Goal: Information Seeking & Learning: Check status

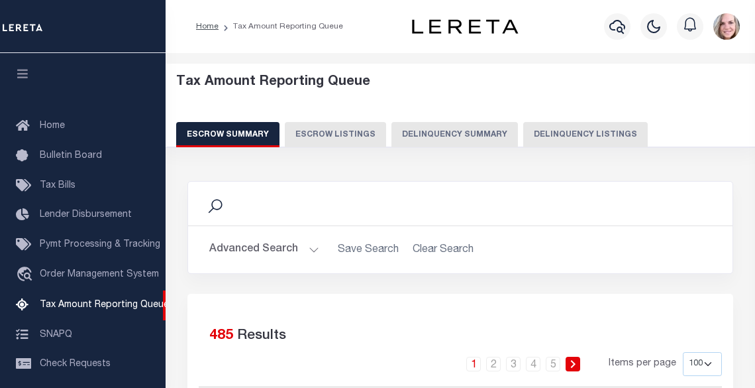
select select "100"
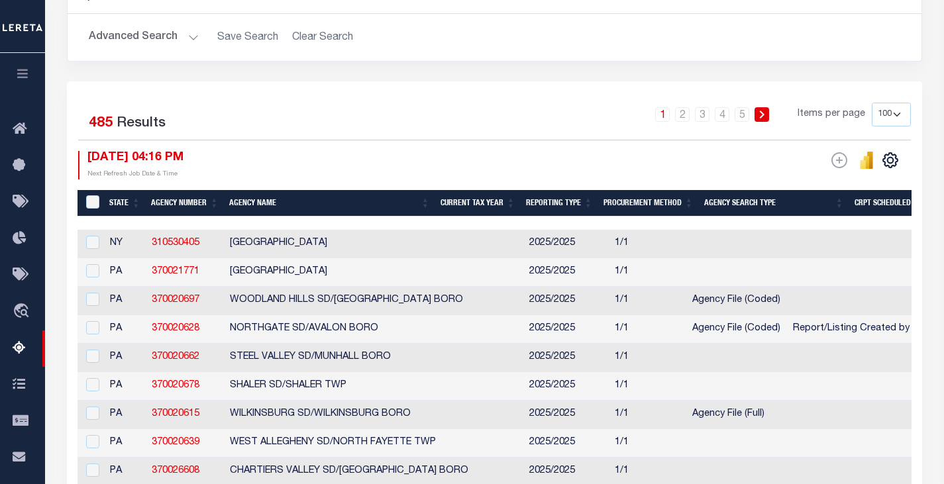
drag, startPoint x: 596, startPoint y: 0, endPoint x: 545, endPoint y: 111, distance: 122.1
click at [545, 111] on div "1 2 3 4 5 Items per page 10 25 50 100 500" at bounding box center [602, 120] width 620 height 34
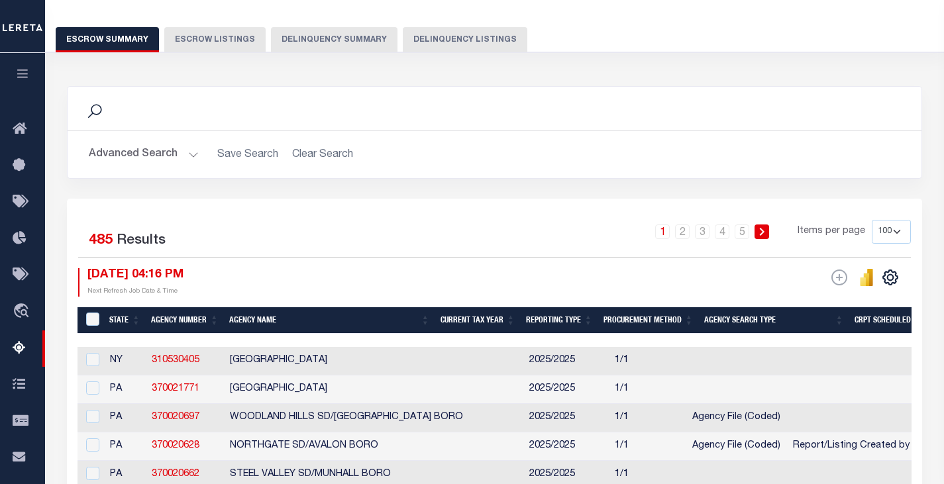
scroll to position [80, 0]
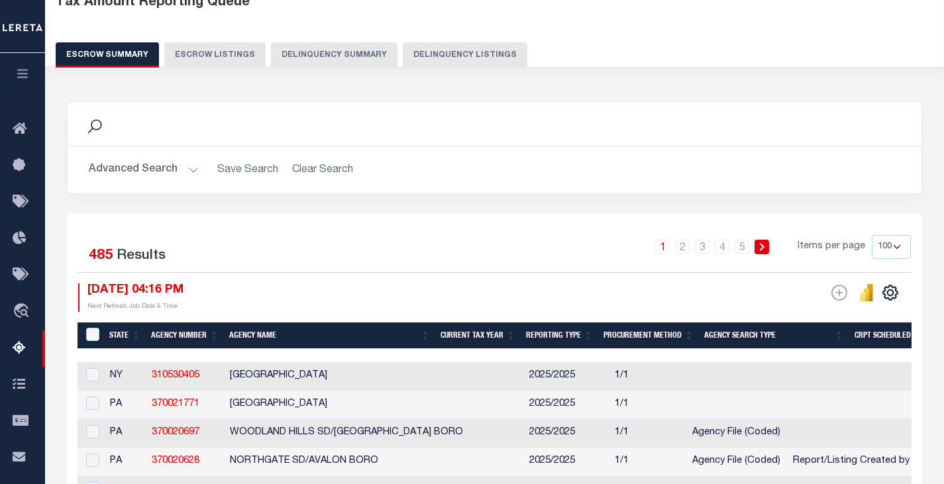
click at [172, 175] on button "Advanced Search" at bounding box center [144, 170] width 110 height 26
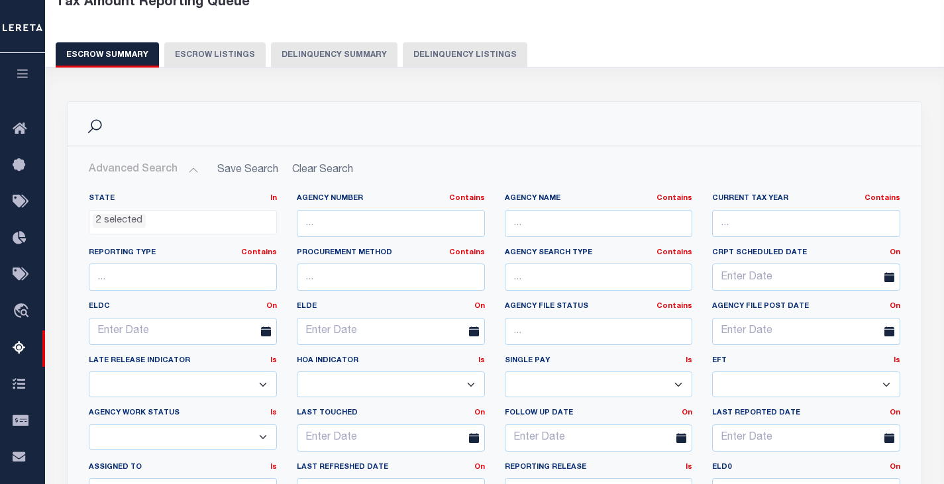
scroll to position [212, 0]
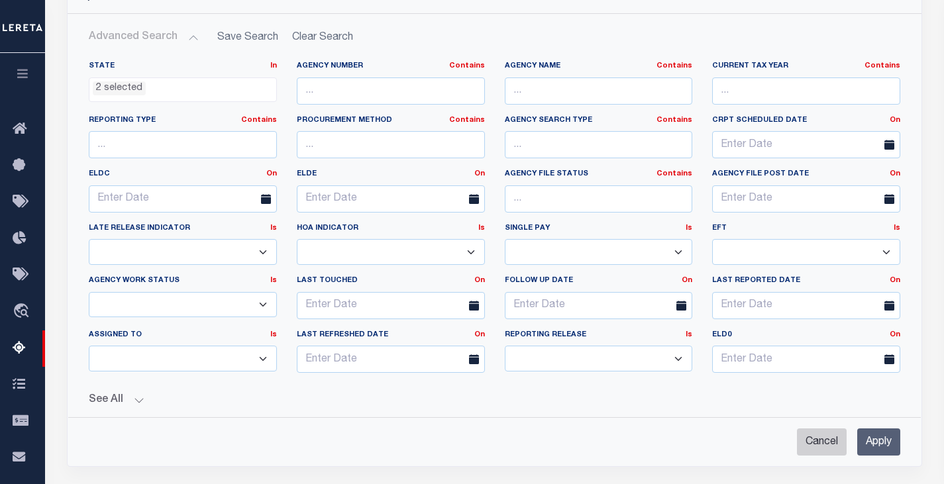
click at [755, 387] on input "Cancel" at bounding box center [822, 442] width 50 height 27
checkbox input "true"
select select
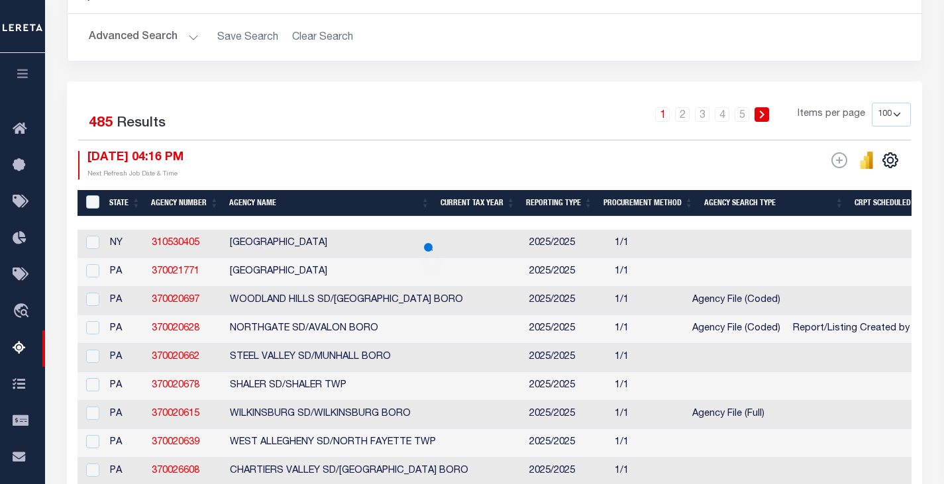
scroll to position [465, 0]
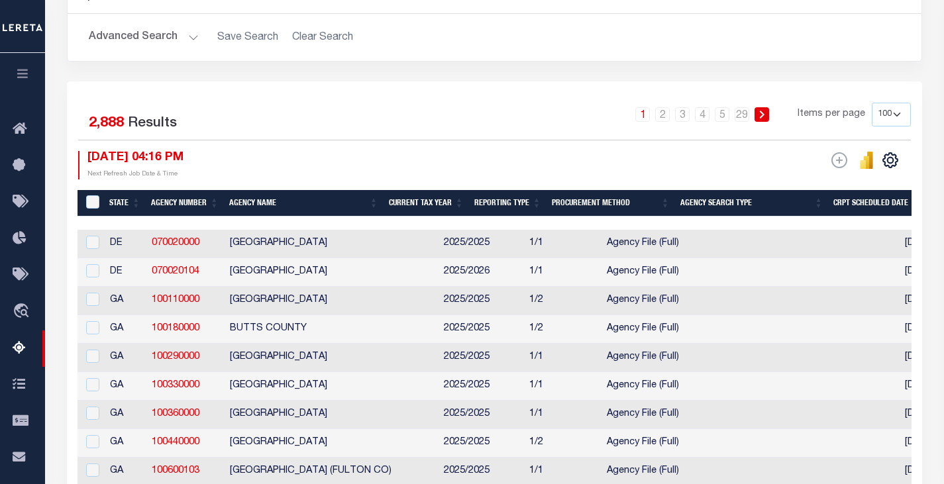
click at [167, 36] on button "Advanced Search" at bounding box center [144, 38] width 110 height 26
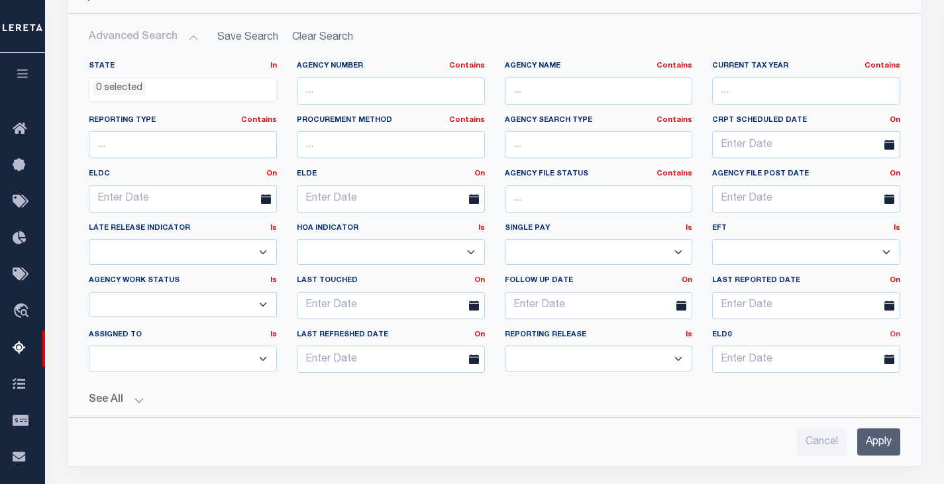
click at [755, 335] on link "On" at bounding box center [895, 334] width 11 height 7
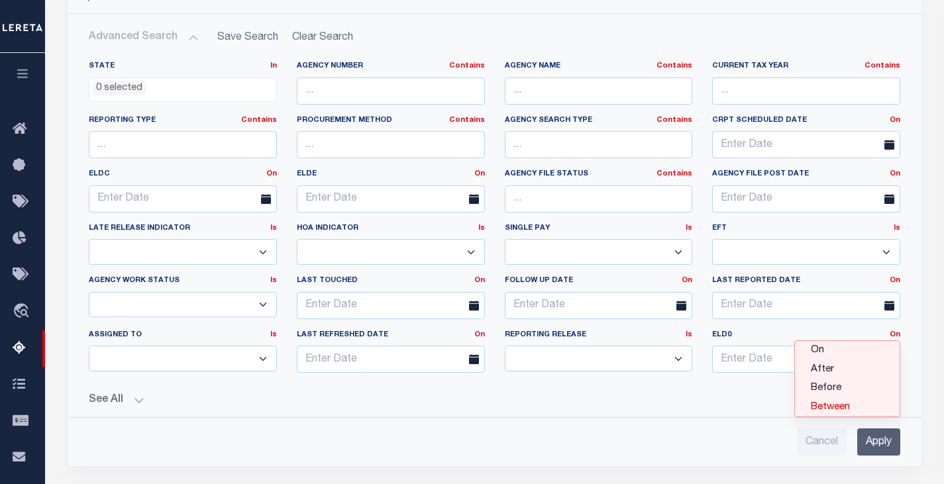
click at [755, 387] on link "Between" at bounding box center [847, 407] width 105 height 19
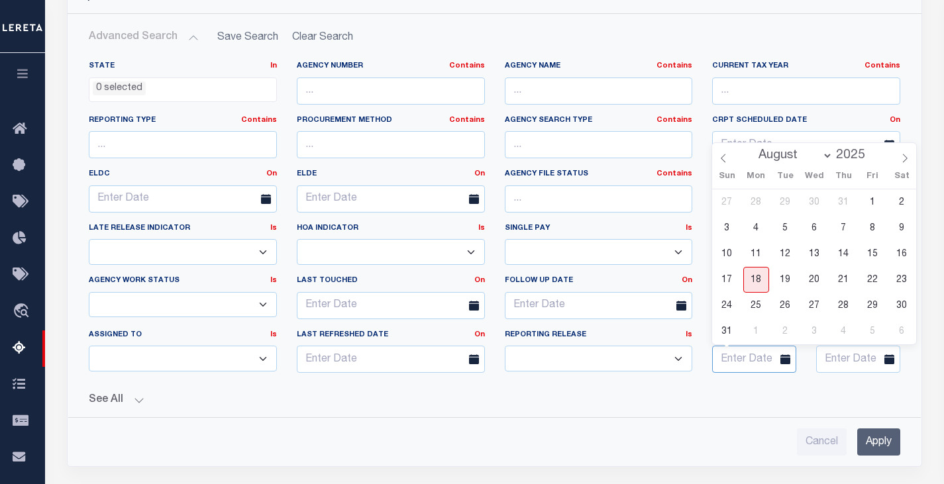
click at [755, 362] on input "text" at bounding box center [754, 359] width 84 height 27
click at [728, 163] on icon at bounding box center [723, 158] width 9 height 9
select select "6"
click at [755, 255] on span "15" at bounding box center [786, 254] width 26 height 26
type input "[DATE]"
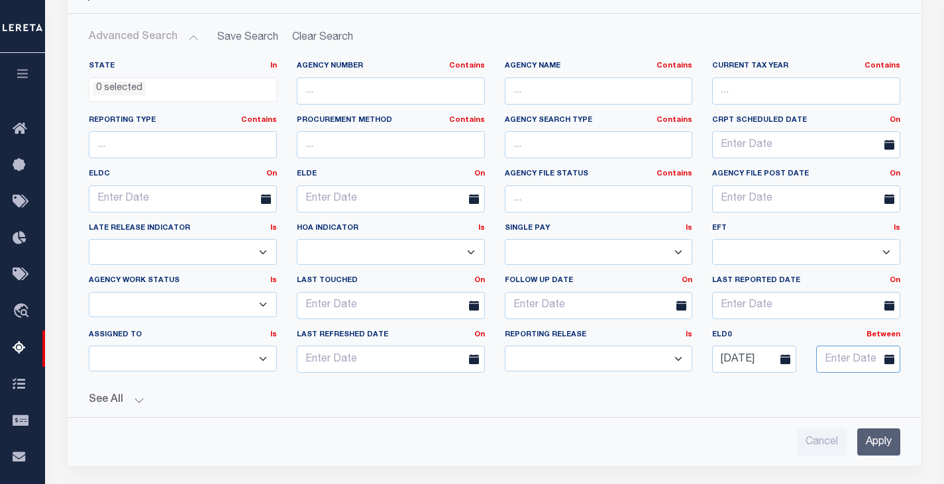
click at [755, 354] on input "text" at bounding box center [858, 359] width 84 height 27
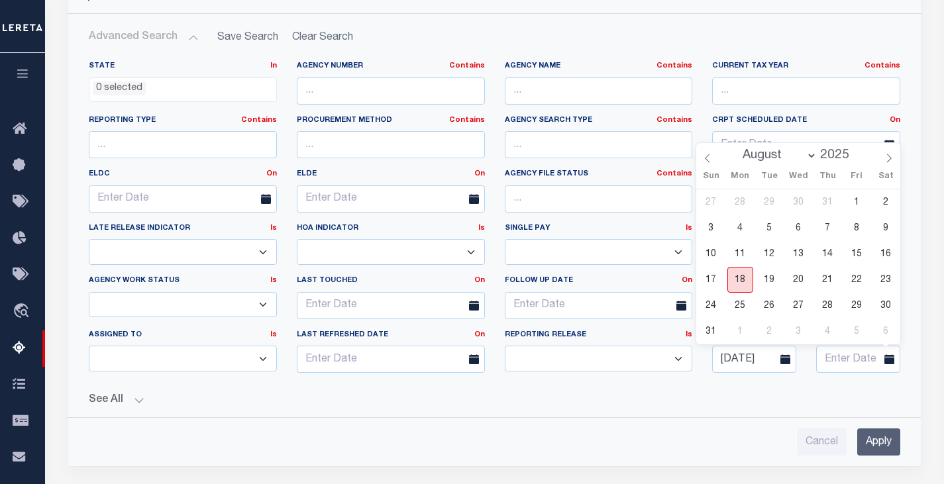
click at [741, 275] on span "18" at bounding box center [741, 280] width 26 height 26
type input "[DATE]"
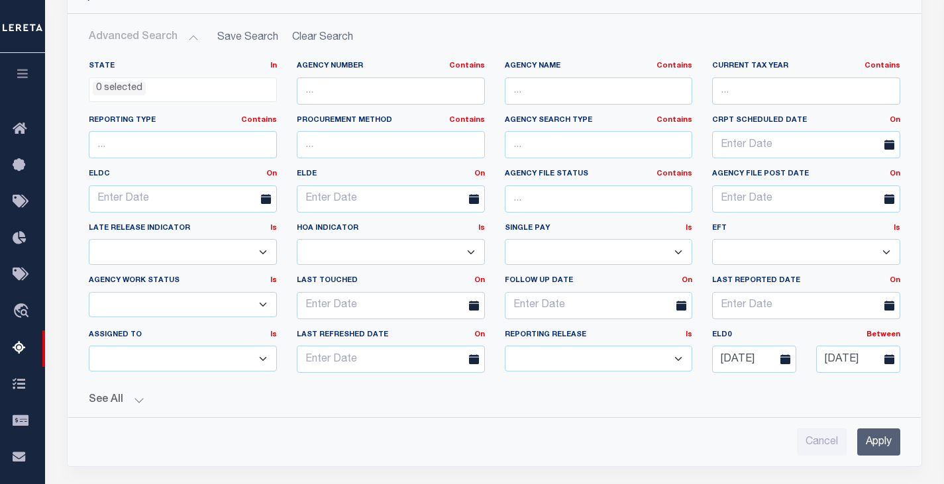
click at [755, 387] on input "Apply" at bounding box center [878, 442] width 43 height 27
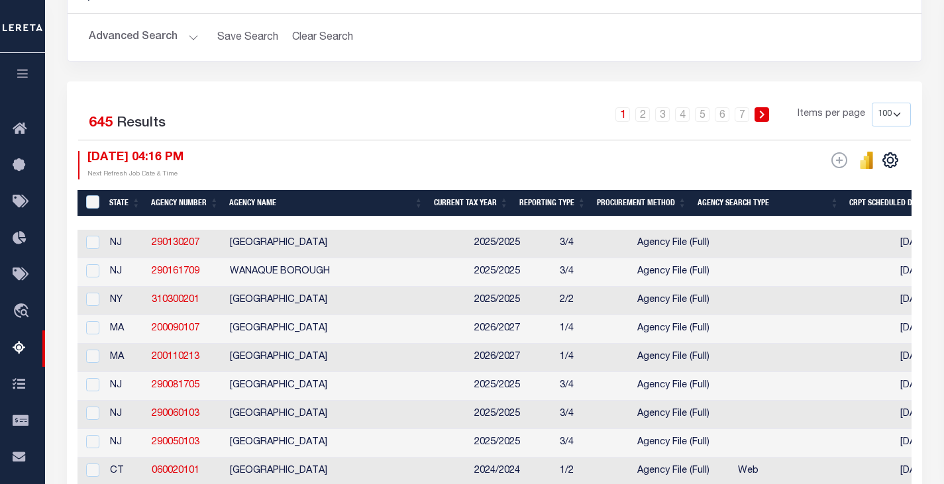
click at [115, 46] on button "Advanced Search" at bounding box center [144, 38] width 110 height 26
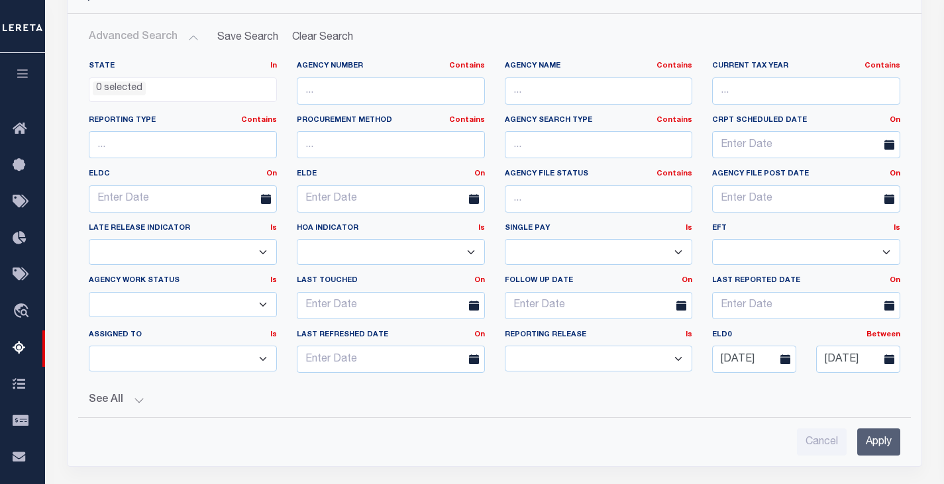
click at [136, 92] on li "0 selected" at bounding box center [119, 89] width 53 height 15
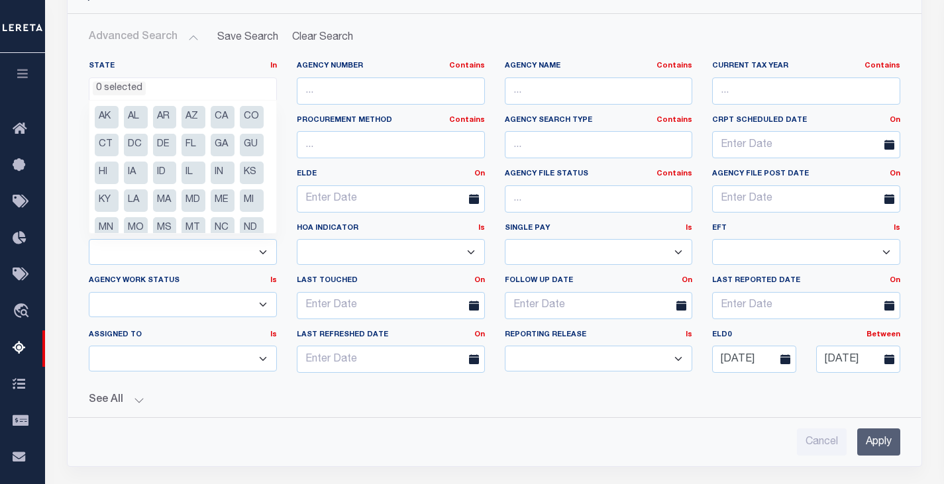
click at [119, 144] on li "CT" at bounding box center [107, 145] width 24 height 23
select select "CT"
click at [755, 387] on input "Apply" at bounding box center [878, 442] width 43 height 27
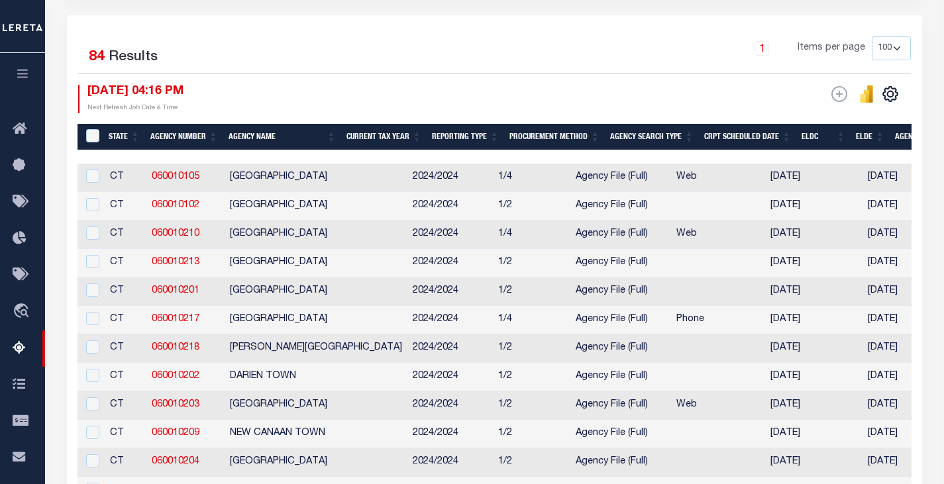
scroll to position [345, 0]
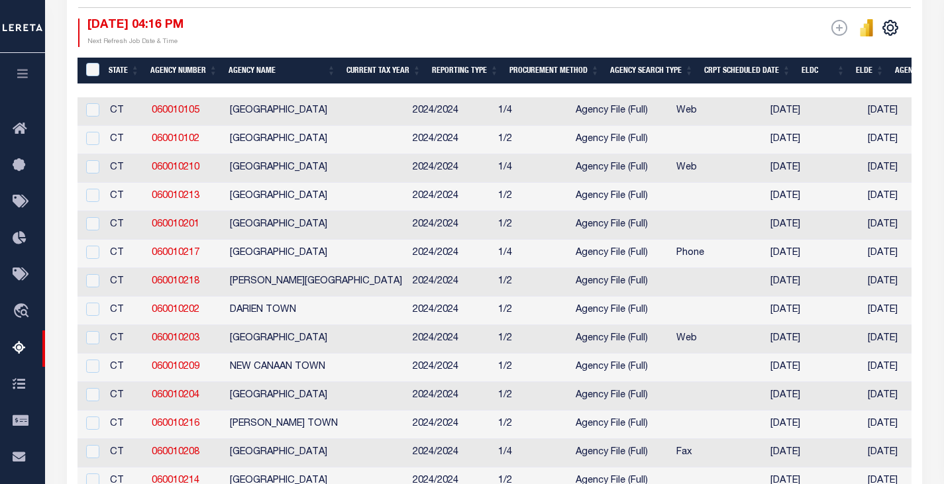
click at [252, 68] on th "Agency Name" at bounding box center [282, 71] width 118 height 27
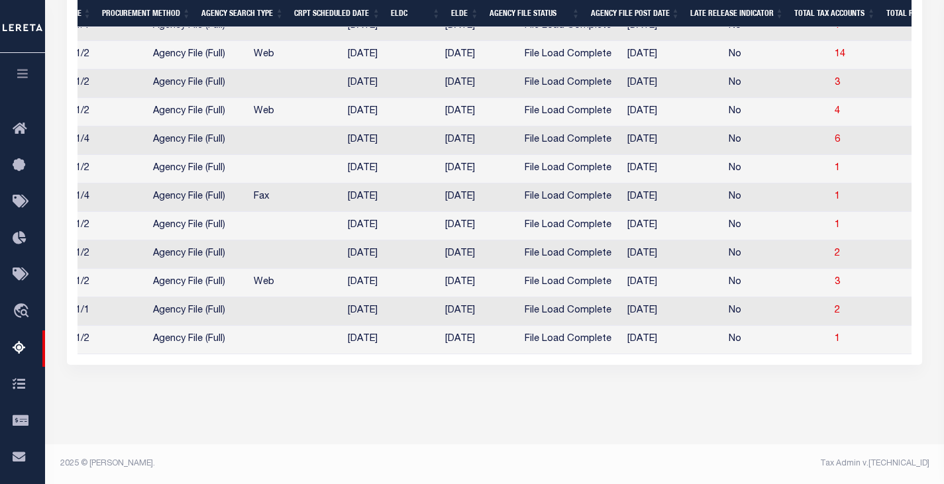
scroll to position [0, 0]
